Goal: Information Seeking & Learning: Learn about a topic

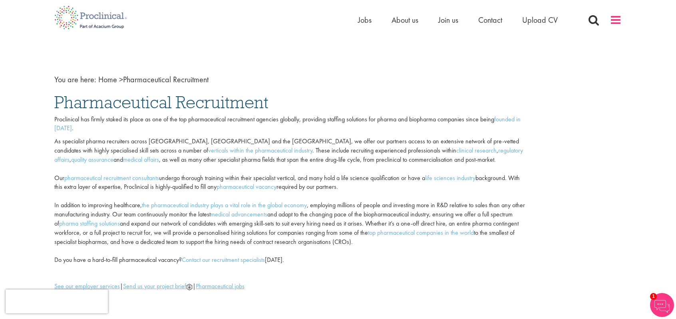
click at [615, 20] on span at bounding box center [615, 20] width 12 height 12
click at [613, 21] on span at bounding box center [615, 20] width 12 height 12
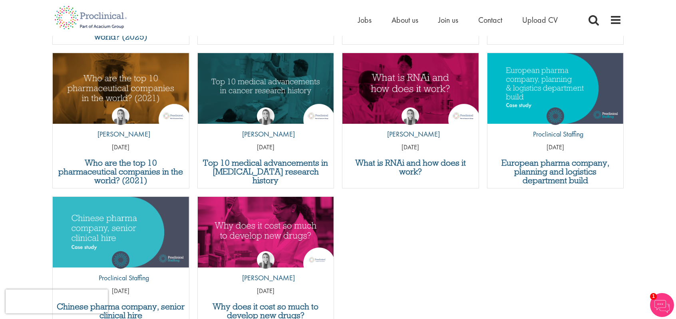
scroll to position [2088, 0]
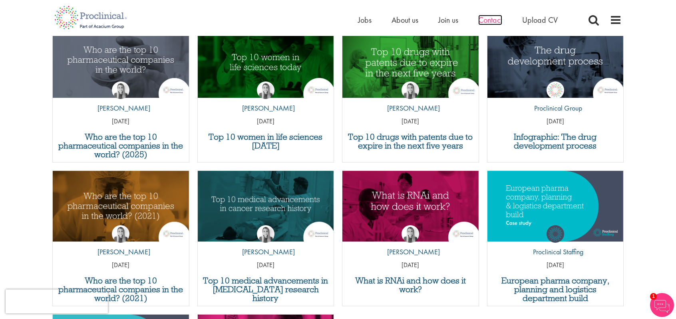
click at [487, 22] on span "Contact" at bounding box center [490, 20] width 24 height 10
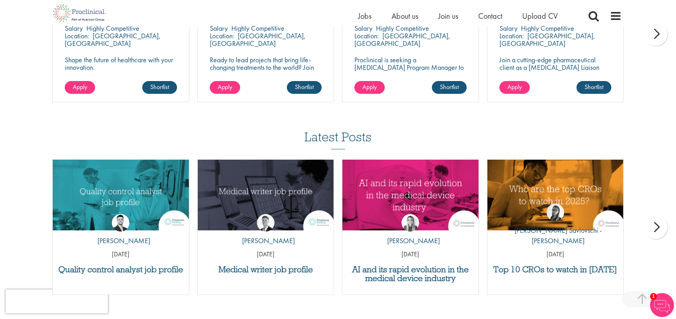
scroll to position [777, 0]
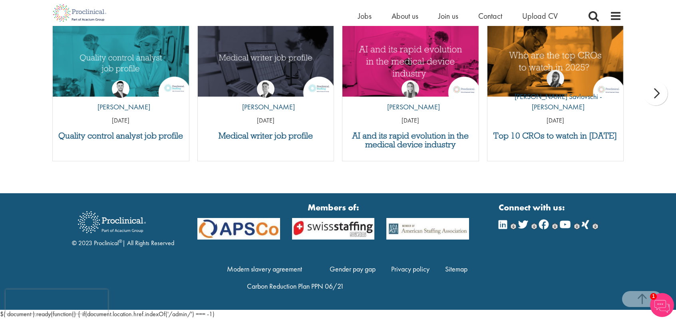
drag, startPoint x: 93, startPoint y: 242, endPoint x: 119, endPoint y: 242, distance: 25.6
click at [119, 242] on div "© 2023 Proclinical ® | All Rights Reserved" at bounding box center [123, 226] width 102 height 43
copy div "Proclinical"
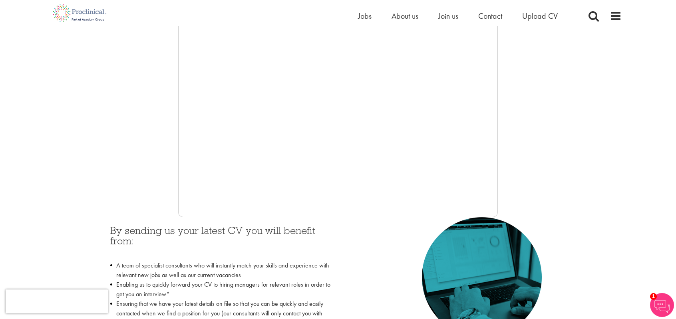
scroll to position [0, 0]
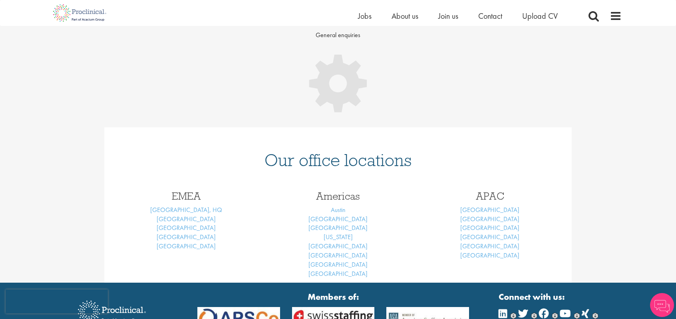
scroll to position [85, 0]
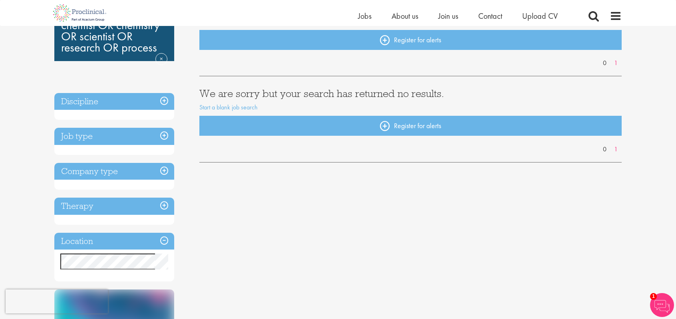
scroll to position [93, 0]
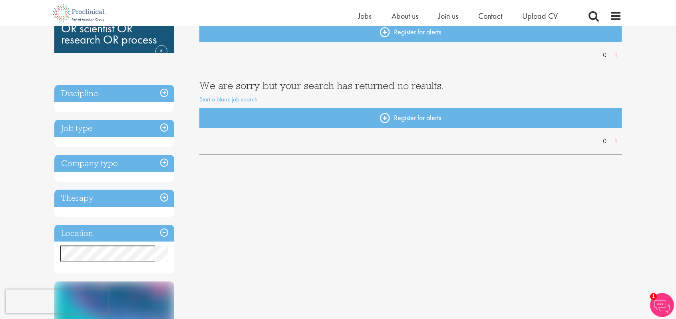
click at [165, 92] on h3 "Discipline" at bounding box center [114, 93] width 120 height 17
click at [163, 127] on h3 "Job type" at bounding box center [114, 128] width 120 height 17
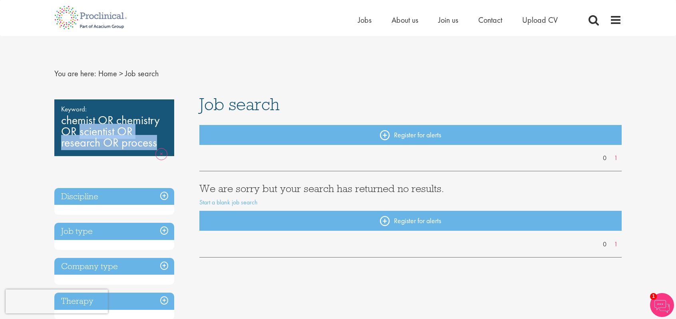
drag, startPoint x: 95, startPoint y: 120, endPoint x: 163, endPoint y: 150, distance: 74.2
click at [163, 150] on div "Keyword: chemist OR chemistry OR scientist OR research OR process Remove" at bounding box center [114, 127] width 120 height 57
click at [114, 115] on div "Keyword: chemist OR chemistry OR scientist OR research OR process Remove" at bounding box center [114, 127] width 120 height 57
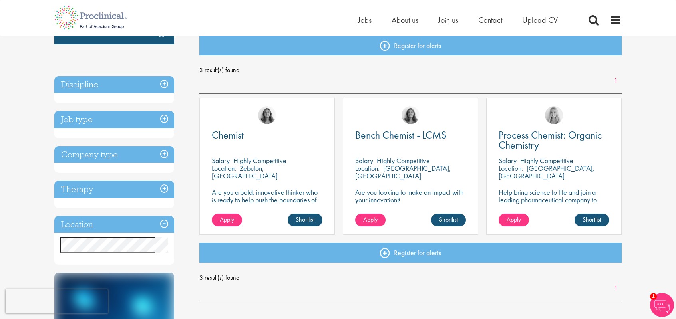
scroll to position [93, 0]
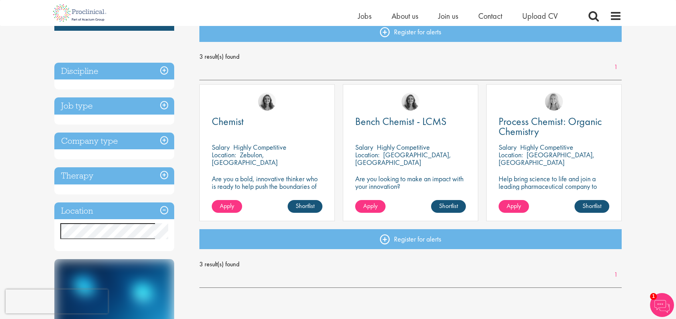
click at [163, 103] on h3 "Job type" at bounding box center [114, 105] width 120 height 17
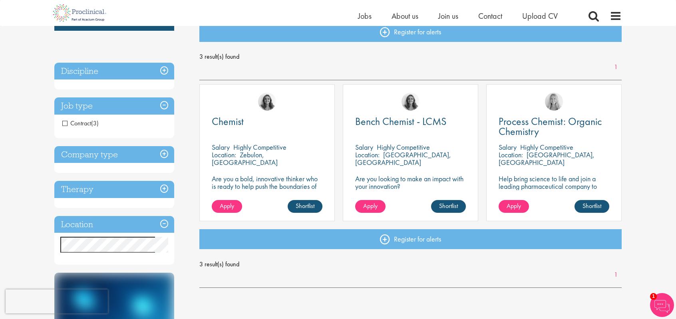
click at [163, 103] on h3 "Job type" at bounding box center [114, 105] width 120 height 17
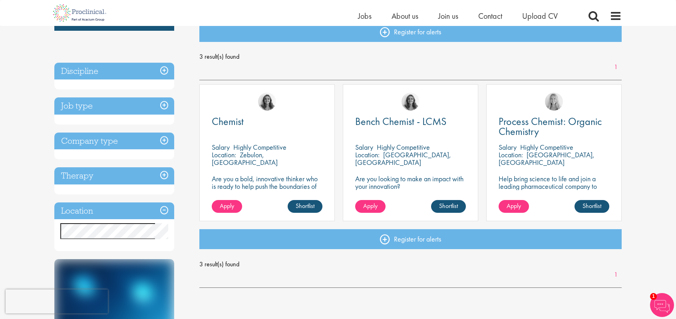
click at [165, 71] on h3 "Discipline" at bounding box center [114, 71] width 120 height 17
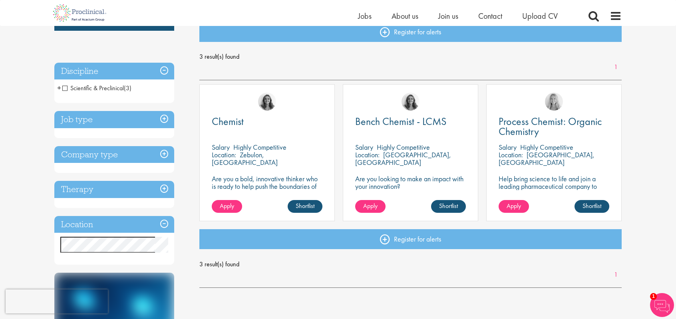
click at [165, 71] on h3 "Discipline" at bounding box center [114, 71] width 120 height 17
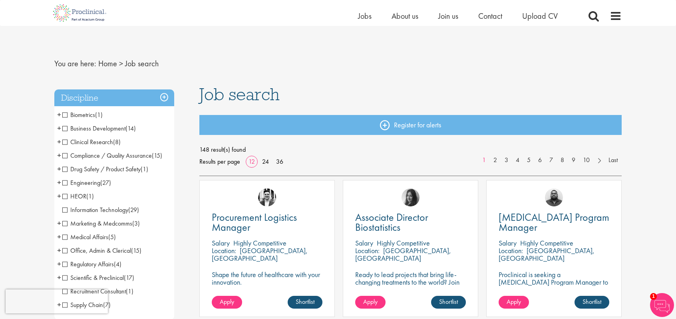
scroll to position [93, 0]
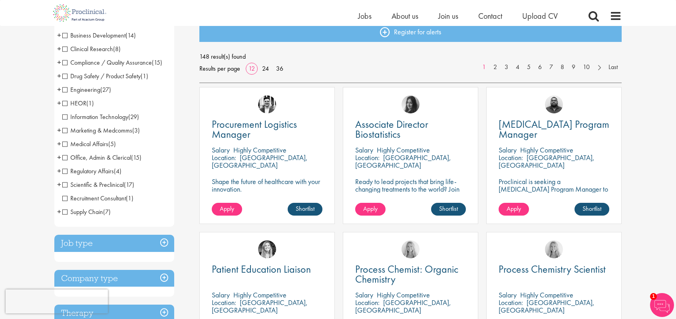
click at [59, 185] on span "+" at bounding box center [59, 185] width 4 height 12
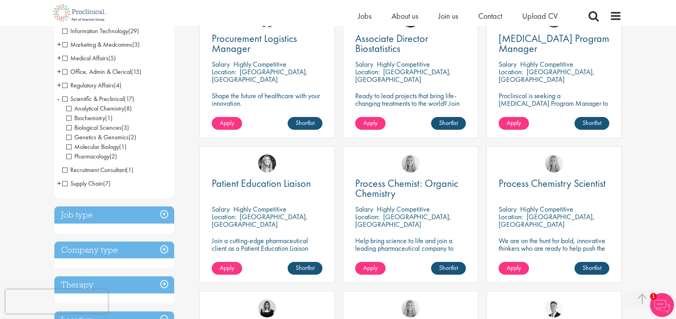
scroll to position [186, 0]
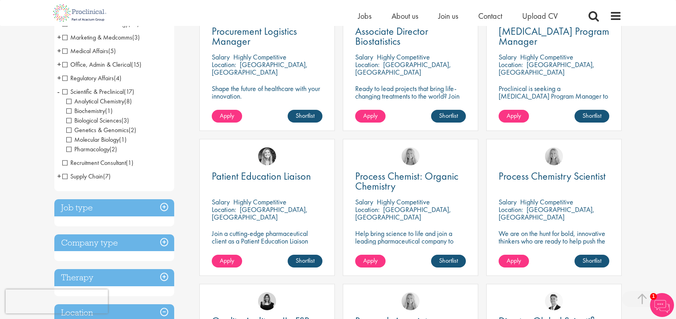
click at [60, 178] on span "+" at bounding box center [59, 176] width 4 height 12
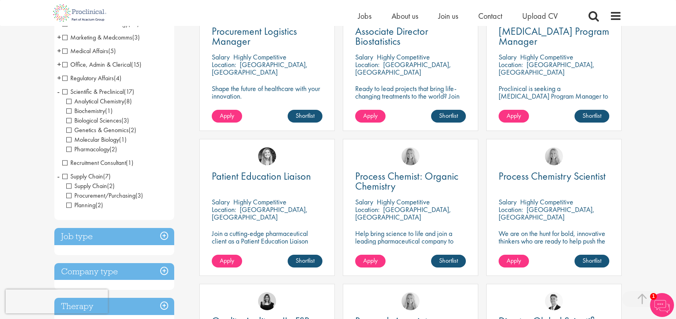
click at [66, 93] on span "Scientific & Preclinical" at bounding box center [92, 91] width 61 height 8
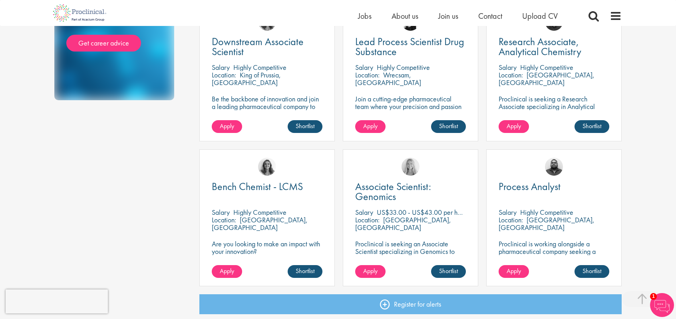
scroll to position [559, 0]
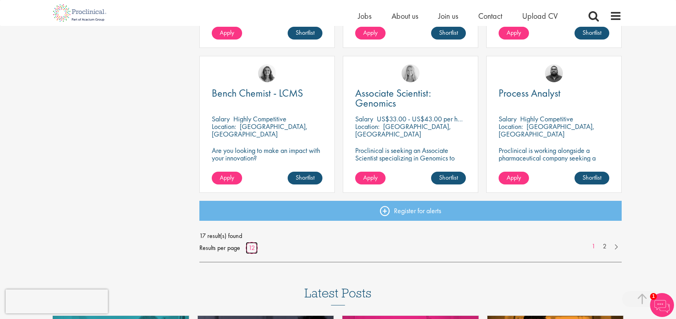
click at [252, 250] on link "12" at bounding box center [252, 248] width 12 height 8
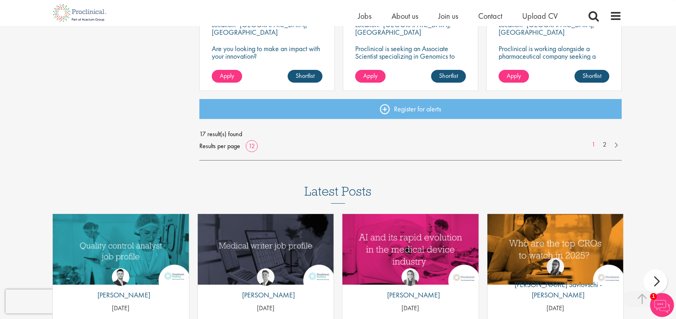
scroll to position [653, 0]
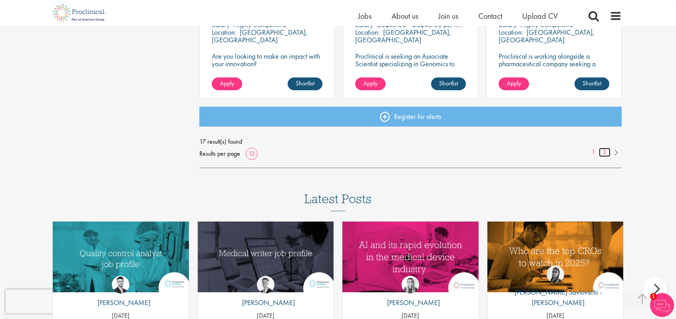
click at [605, 150] on link "2" at bounding box center [605, 152] width 12 height 9
